Goal: Transaction & Acquisition: Purchase product/service

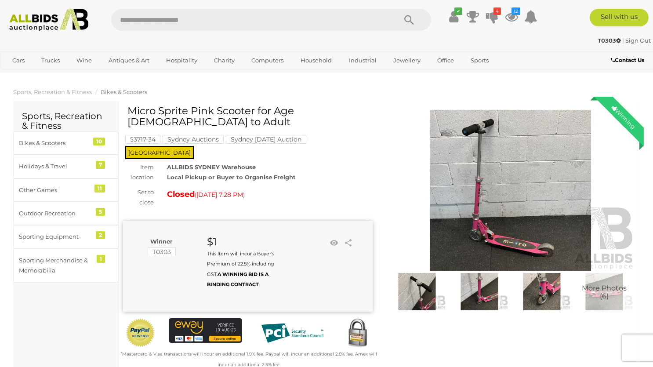
click at [426, 285] on img at bounding box center [417, 291] width 58 height 37
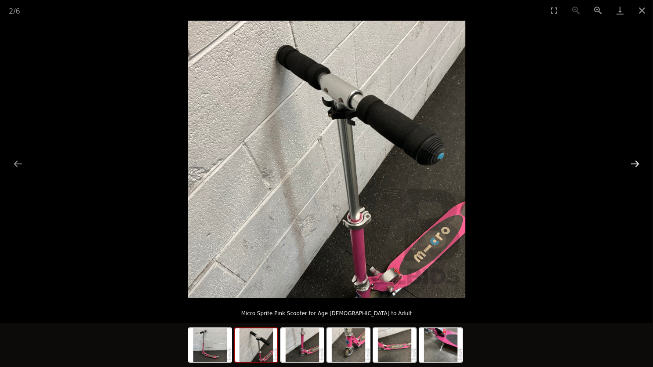
click at [627, 166] on button "Next slide" at bounding box center [635, 163] width 18 height 17
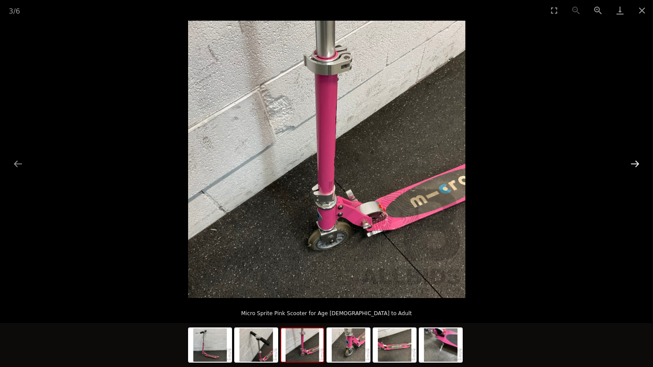
click at [627, 166] on button "Next slide" at bounding box center [635, 163] width 18 height 17
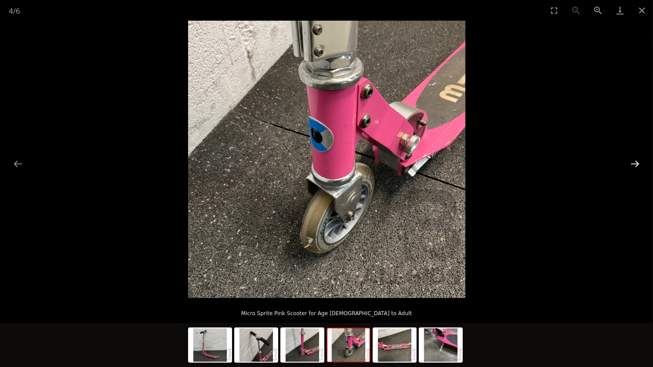
click at [627, 166] on button "Next slide" at bounding box center [635, 163] width 18 height 17
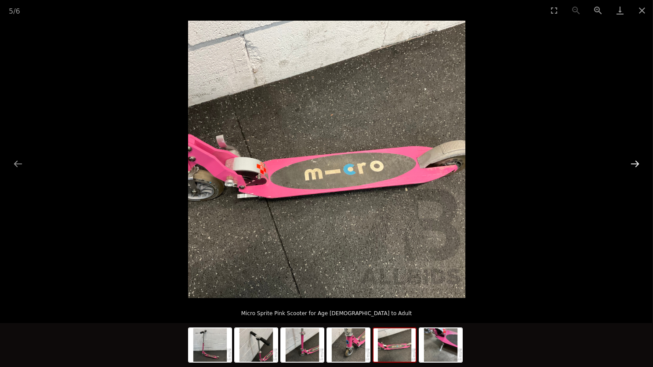
click at [627, 166] on button "Next slide" at bounding box center [635, 163] width 18 height 17
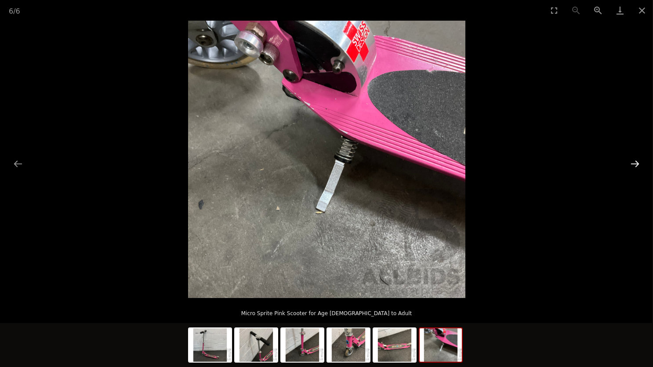
click at [627, 166] on button "Next slide" at bounding box center [635, 163] width 18 height 17
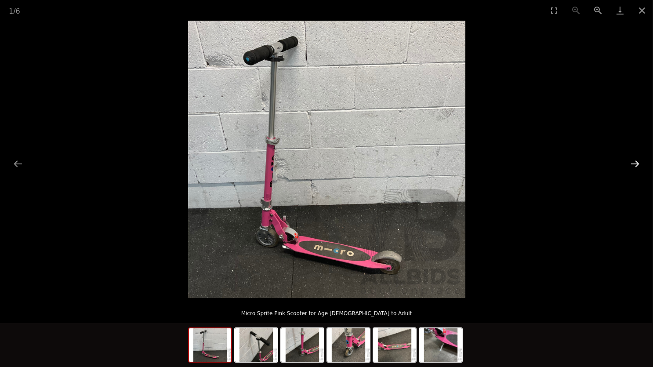
click at [627, 166] on button "Next slide" at bounding box center [635, 163] width 18 height 17
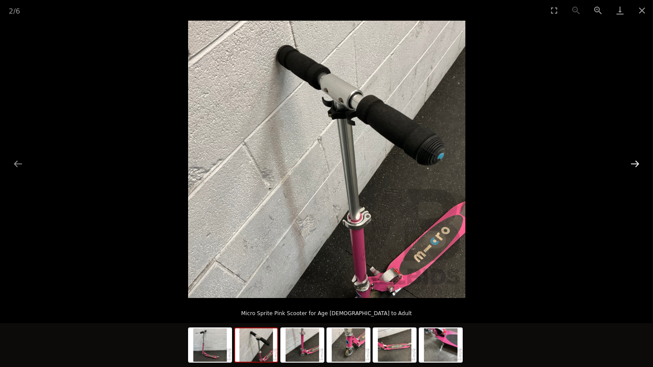
click at [627, 166] on button "Next slide" at bounding box center [635, 163] width 18 height 17
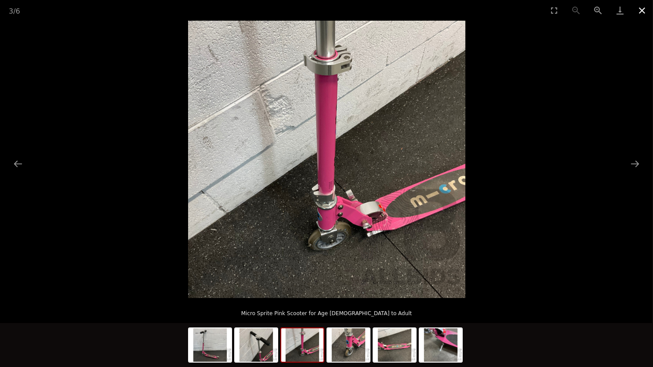
click at [641, 6] on button "Close gallery" at bounding box center [643, 10] width 22 height 21
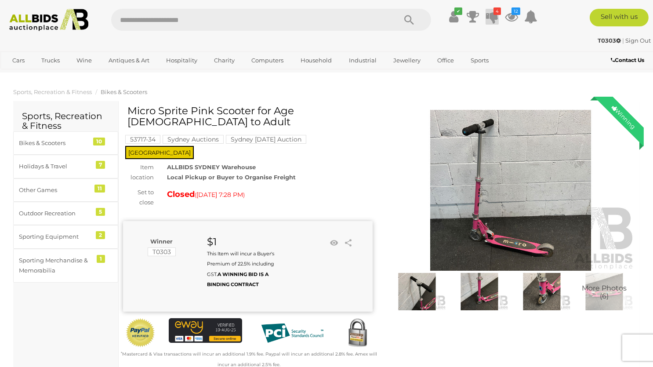
click at [488, 22] on icon at bounding box center [492, 17] width 12 height 16
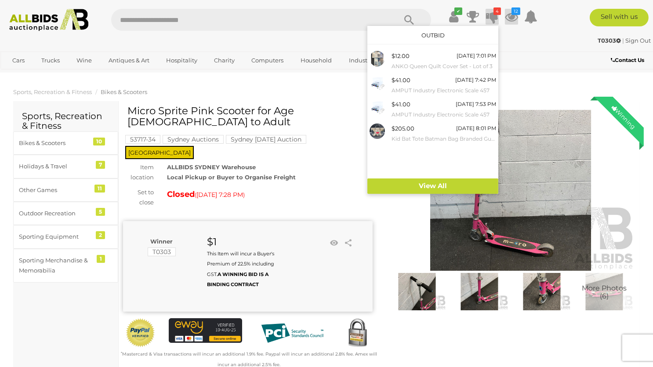
click at [510, 19] on icon at bounding box center [511, 17] width 13 height 16
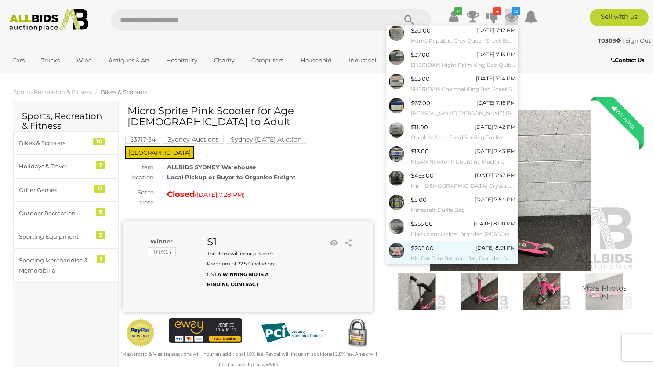
scroll to position [41, 0]
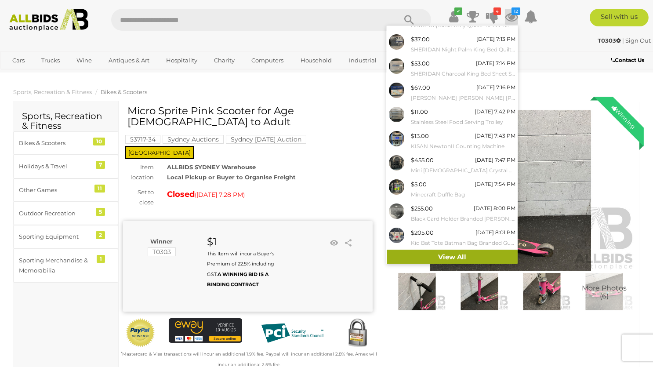
click at [437, 255] on link "View All" at bounding box center [452, 257] width 131 height 15
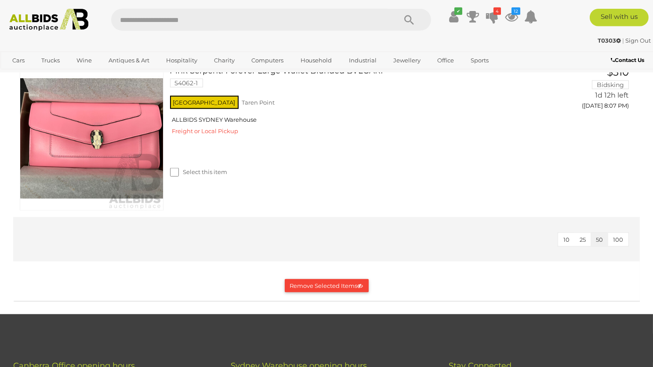
scroll to position [1950, 0]
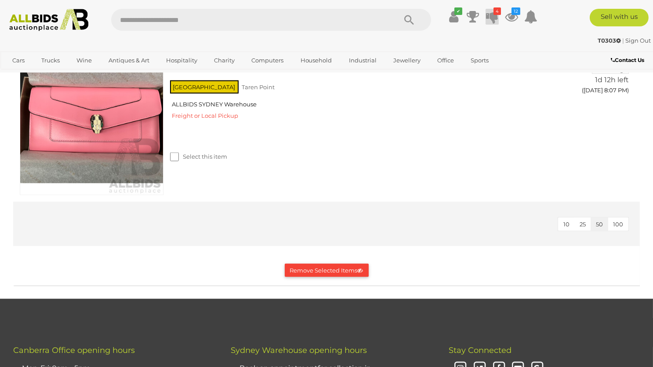
click at [494, 18] on icon at bounding box center [492, 17] width 12 height 16
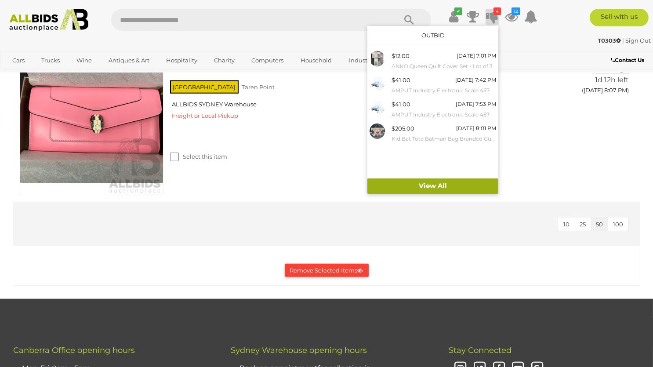
click at [434, 183] on link "View All" at bounding box center [433, 186] width 131 height 15
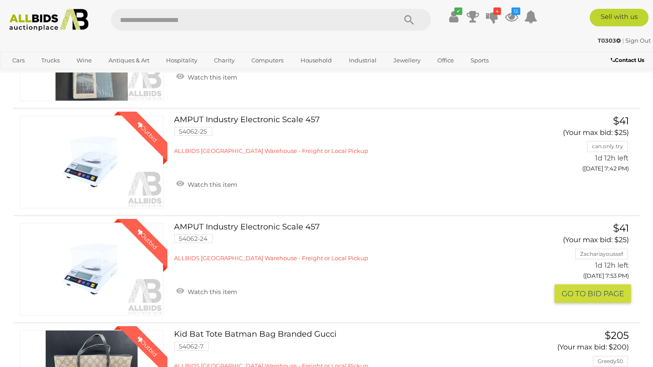
scroll to position [139, 0]
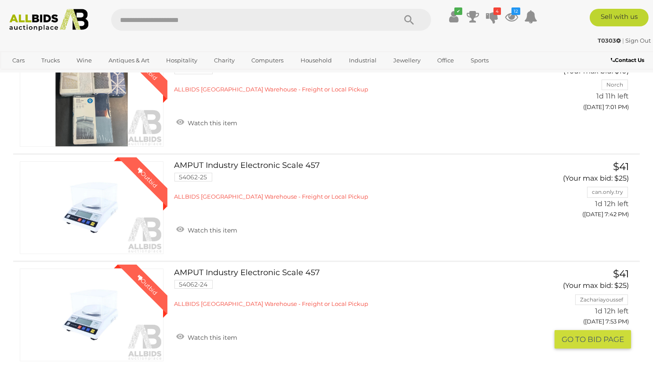
click at [603, 297] on link "$41 (Your max bid: $25) Zachariayoussef 1d 12h left GO TO BID PAGE" at bounding box center [586, 309] width 89 height 80
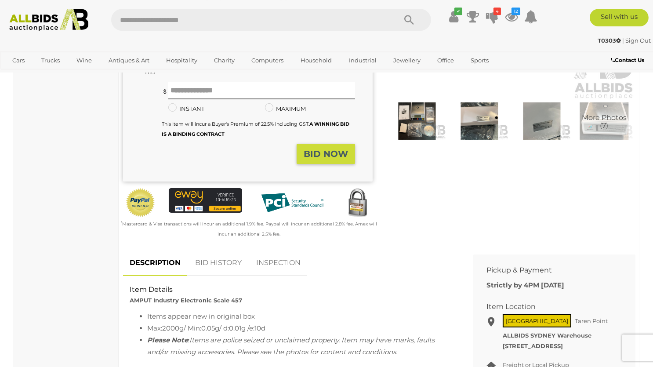
scroll to position [186, 0]
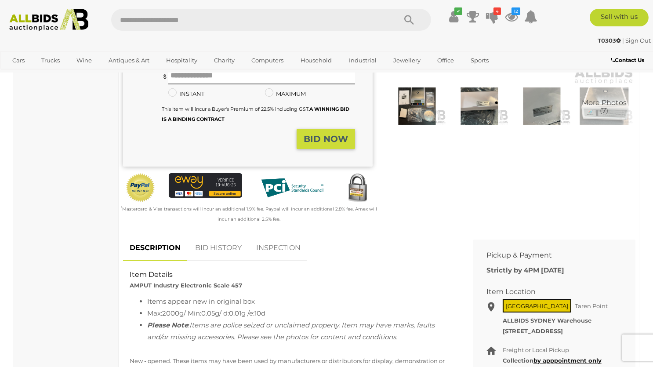
click at [287, 245] on link "INSPECTION" at bounding box center [279, 248] width 58 height 26
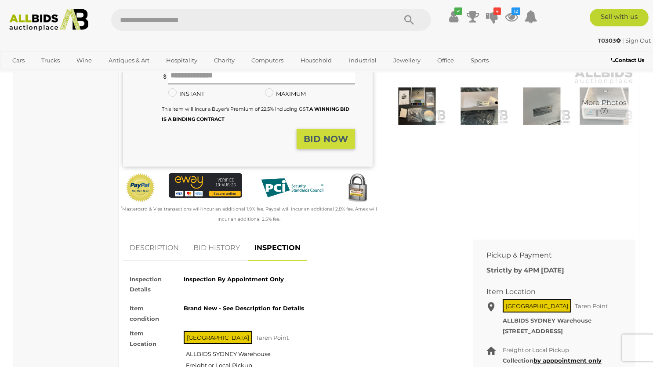
click at [229, 245] on link "BID HISTORY" at bounding box center [217, 248] width 60 height 26
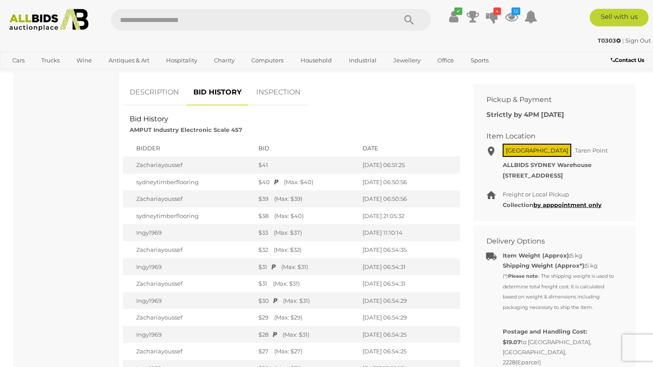
scroll to position [371, 0]
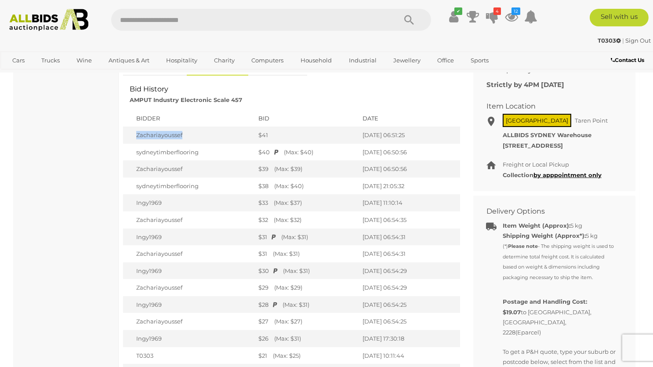
drag, startPoint x: 201, startPoint y: 132, endPoint x: 133, endPoint y: 137, distance: 67.5
click at [133, 137] on td "Zachariayoussef" at bounding box center [188, 135] width 131 height 17
copy td "Zachariayoussef"
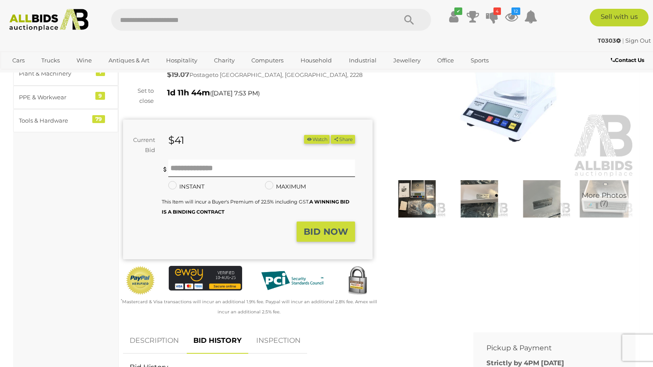
scroll to position [0, 0]
